Goal: Navigation & Orientation: Find specific page/section

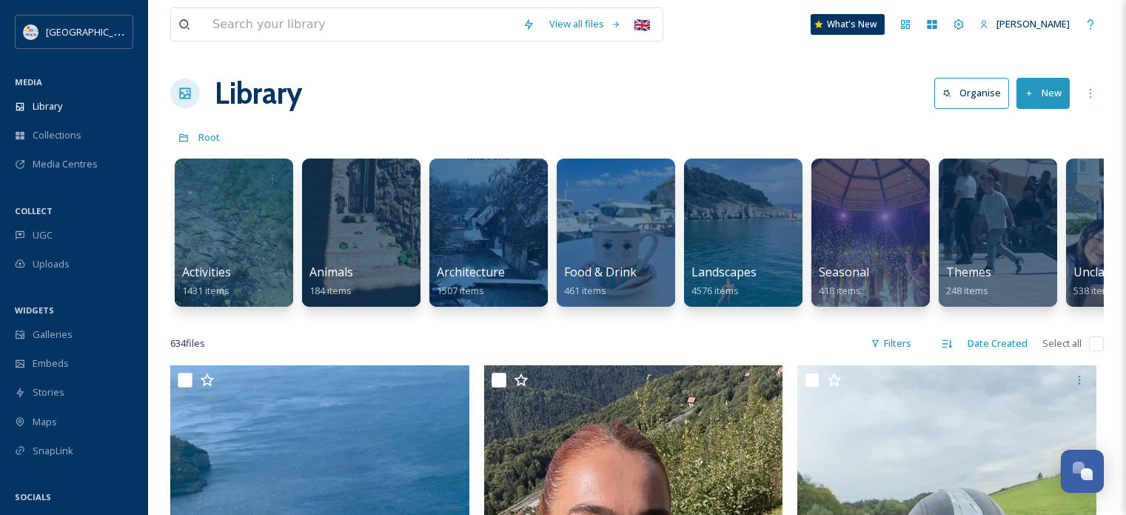
click at [68, 235] on div "UGC" at bounding box center [74, 235] width 148 height 29
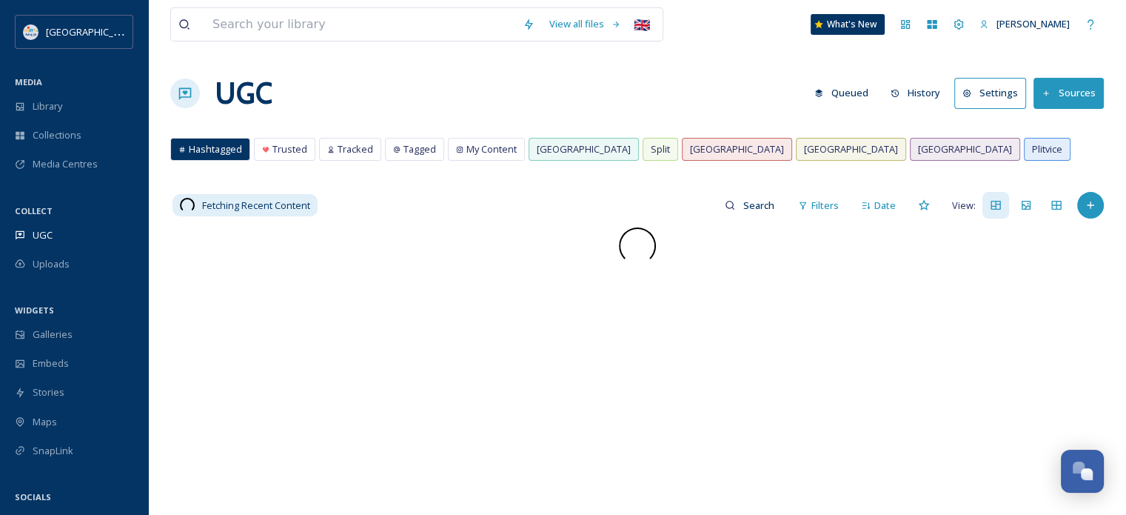
click at [71, 90] on div "MEDIA" at bounding box center [74, 82] width 148 height 19
click at [68, 105] on div "Library" at bounding box center [74, 106] width 148 height 29
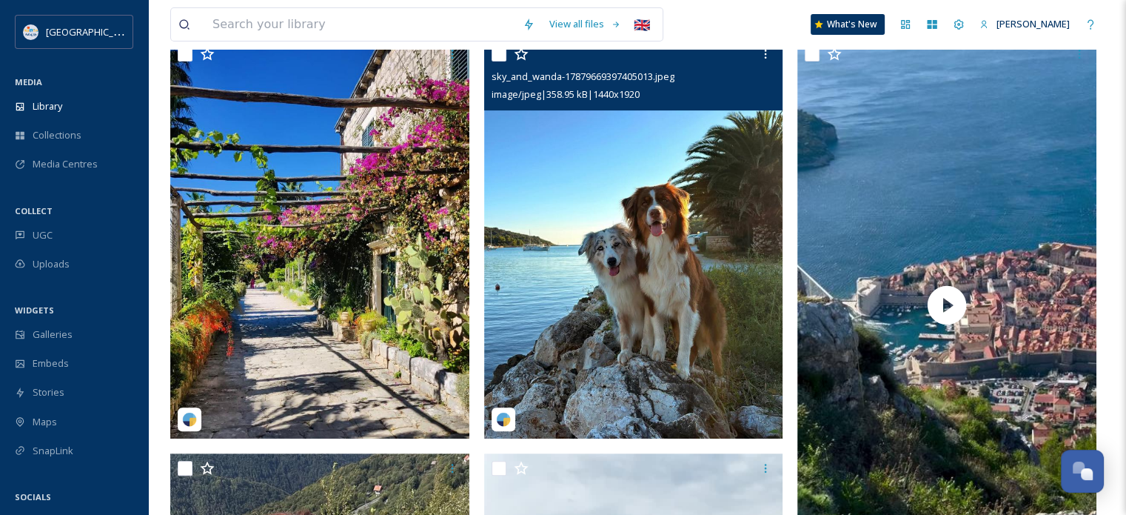
scroll to position [355, 0]
